Goal: Task Accomplishment & Management: Complete application form

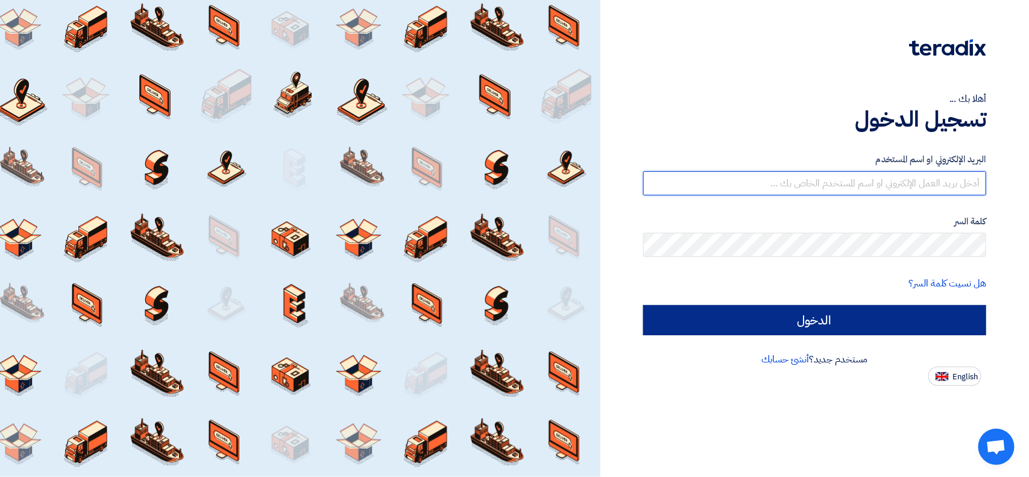
type input "[EMAIL_ADDRESS][DOMAIN_NAME]"
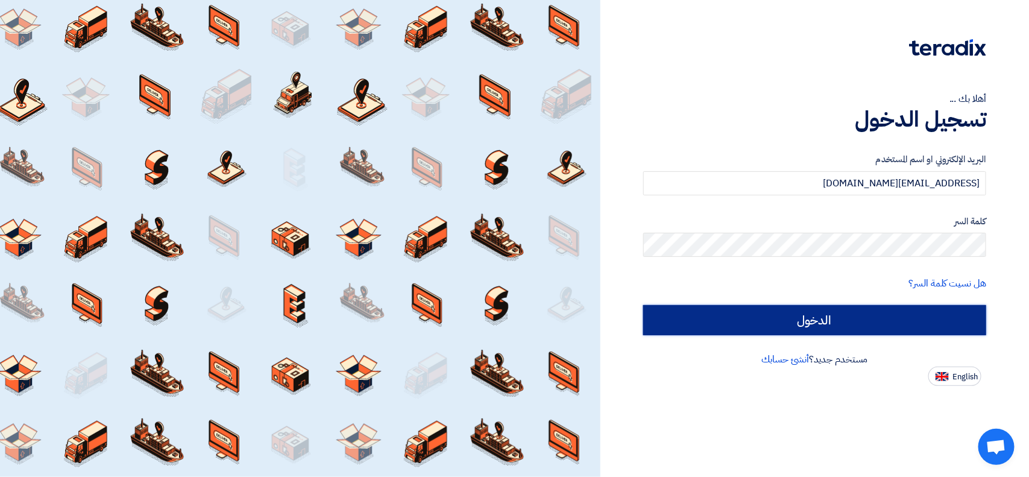
click at [787, 318] on input "الدخول" at bounding box center [814, 320] width 343 height 30
type input "Sign in"
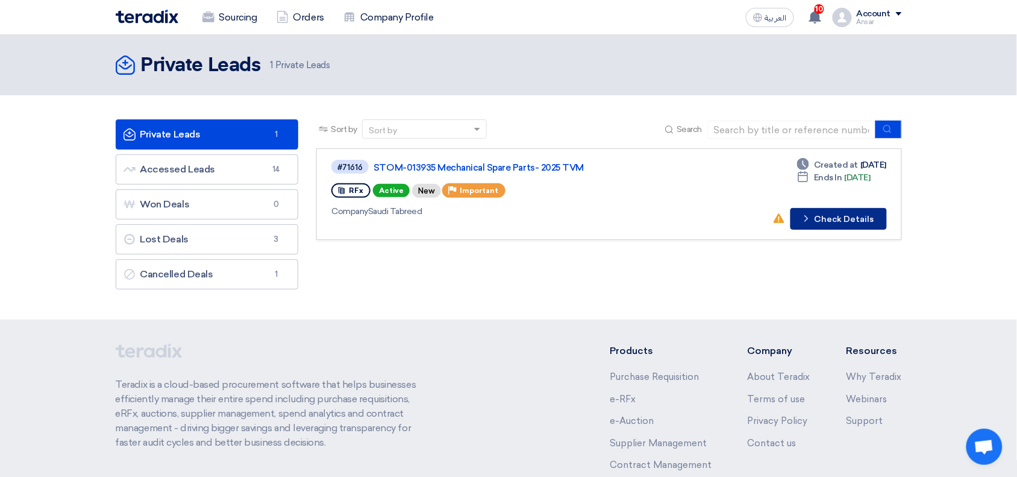
click at [827, 216] on button "Check details Check Details" at bounding box center [839, 219] width 96 height 22
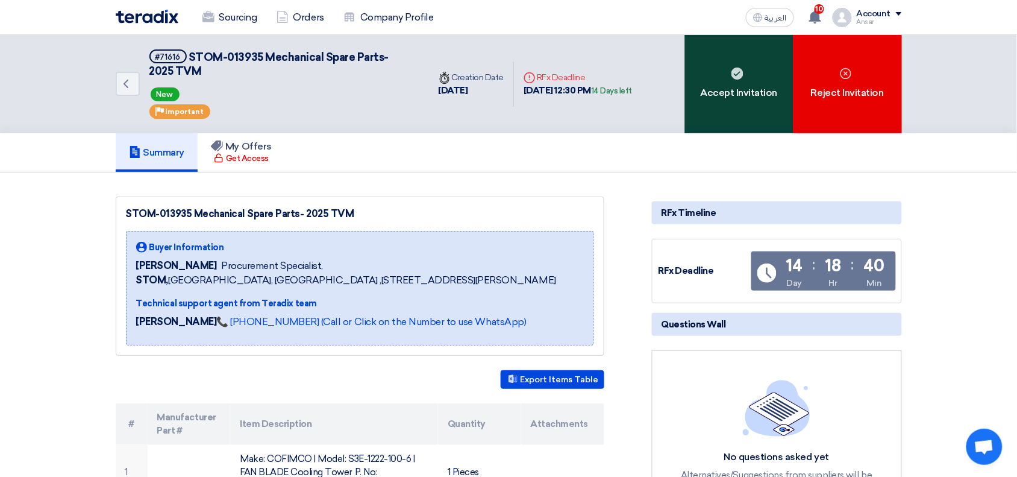
click at [715, 58] on div "Accept Invitation" at bounding box center [739, 84] width 108 height 98
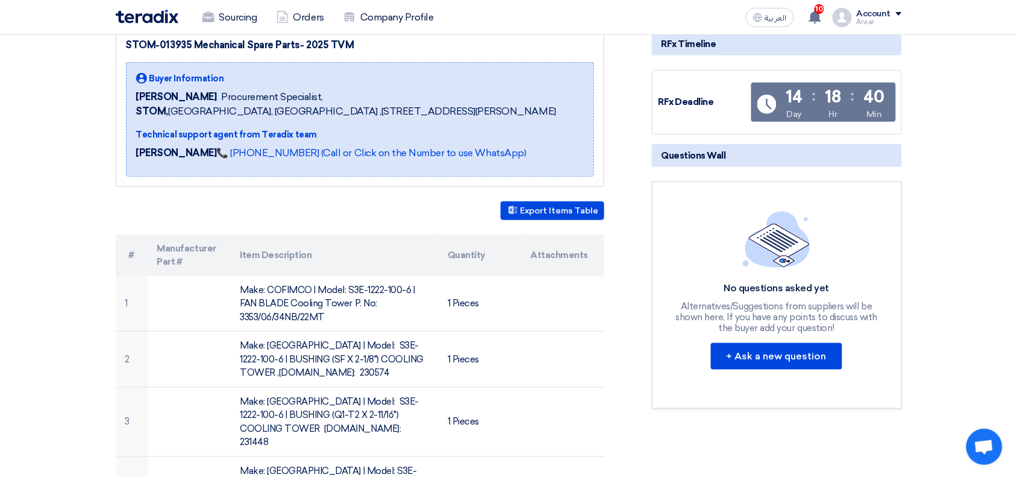
scroll to position [181, 0]
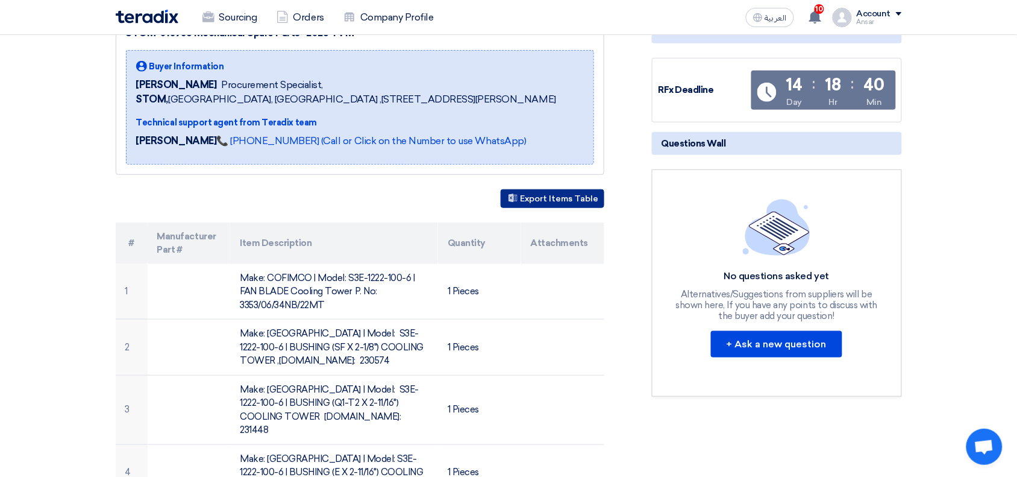
click at [582, 208] on button "Export Items Table" at bounding box center [553, 198] width 104 height 19
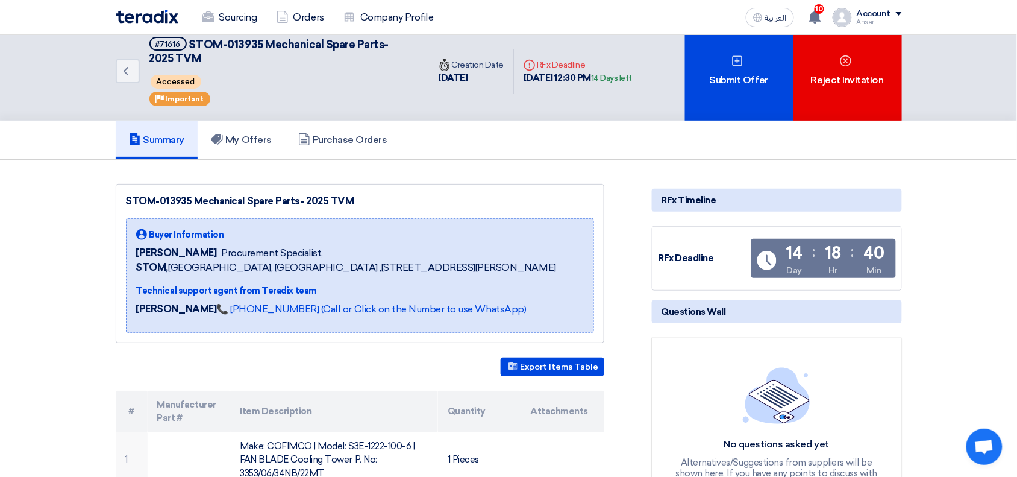
scroll to position [0, 0]
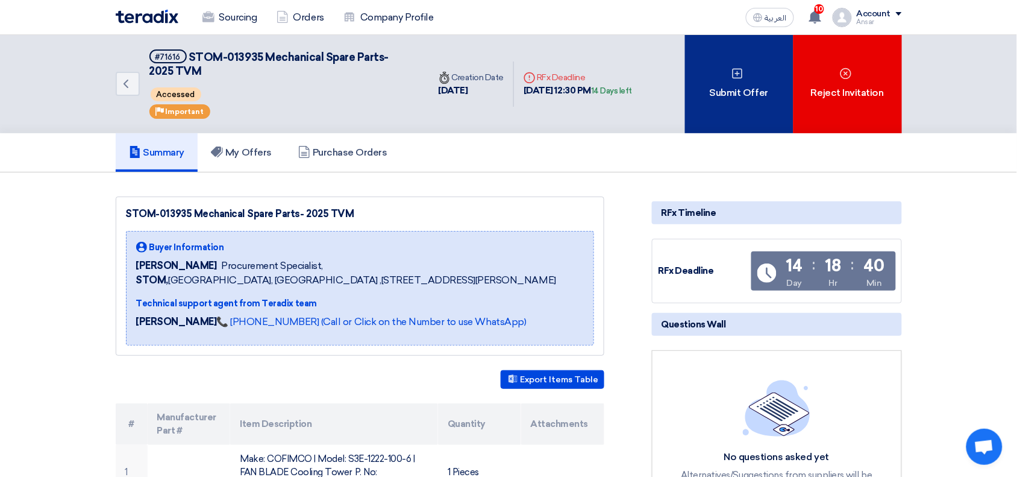
click at [747, 57] on div "Submit Offer" at bounding box center [739, 84] width 108 height 98
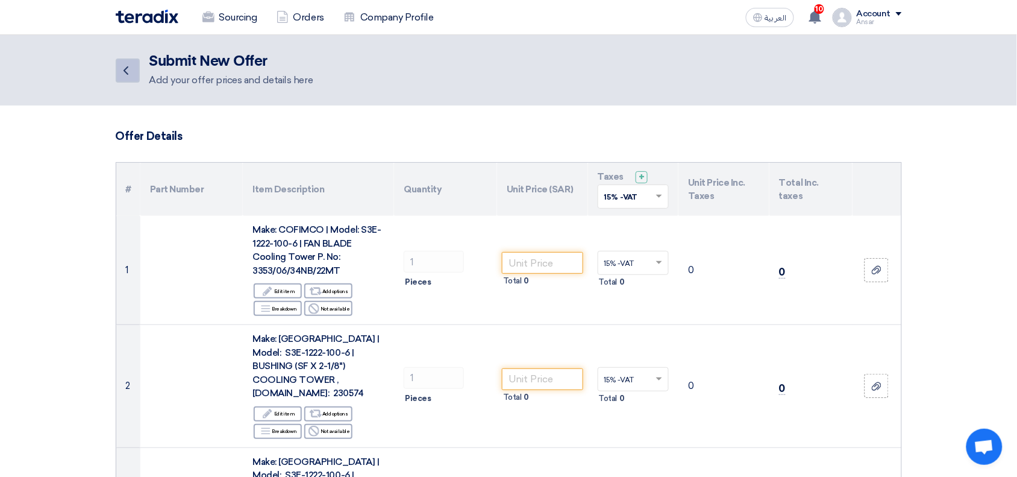
click at [128, 61] on link "Back" at bounding box center [128, 70] width 24 height 24
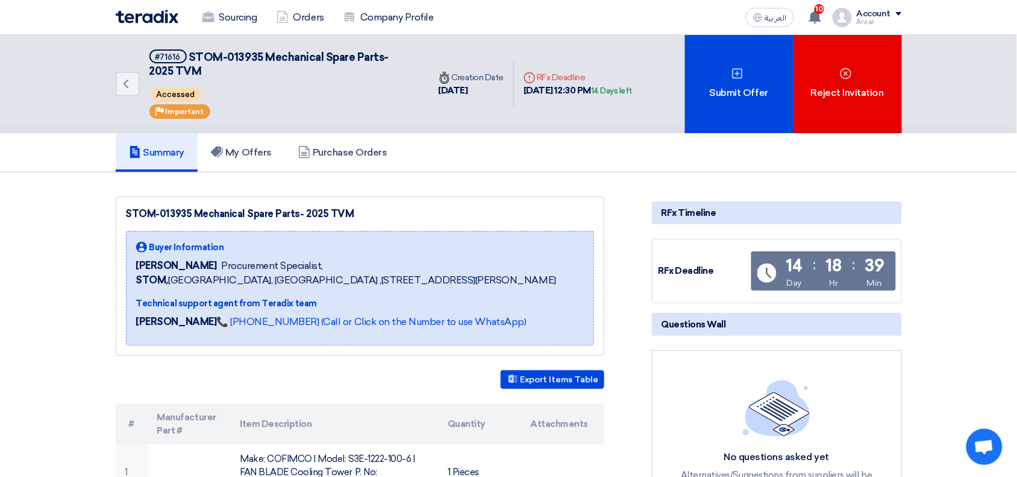
drag, startPoint x: 189, startPoint y: 54, endPoint x: 200, endPoint y: 71, distance: 19.6
click at [200, 71] on h5 "#71616 STOM-013935 Mechanical Spare Parts- 2025 TVM" at bounding box center [281, 64] width 265 height 30
copy span "STOM-013935 Mechanical Spare Parts- 2025 TVM"
